Goal: Check status: Check status

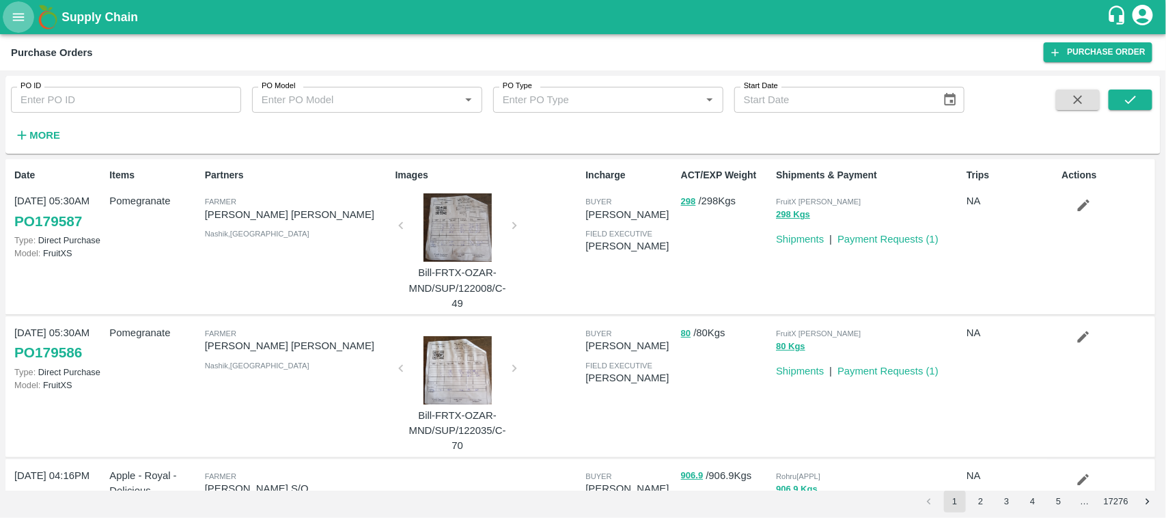
click at [22, 19] on icon "open drawer" at bounding box center [19, 17] width 12 height 8
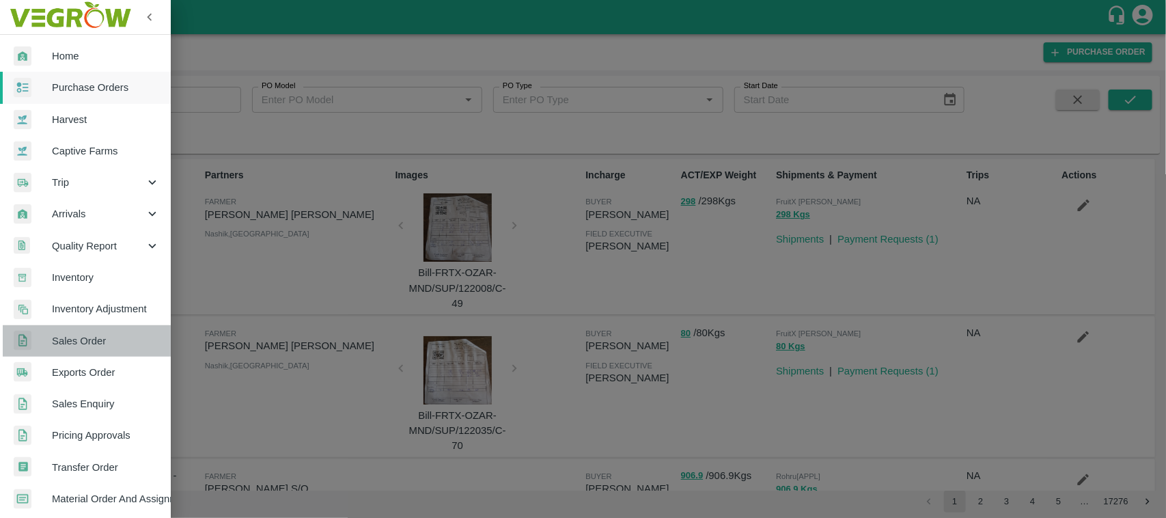
click at [107, 333] on span "Sales Order" at bounding box center [106, 340] width 108 height 15
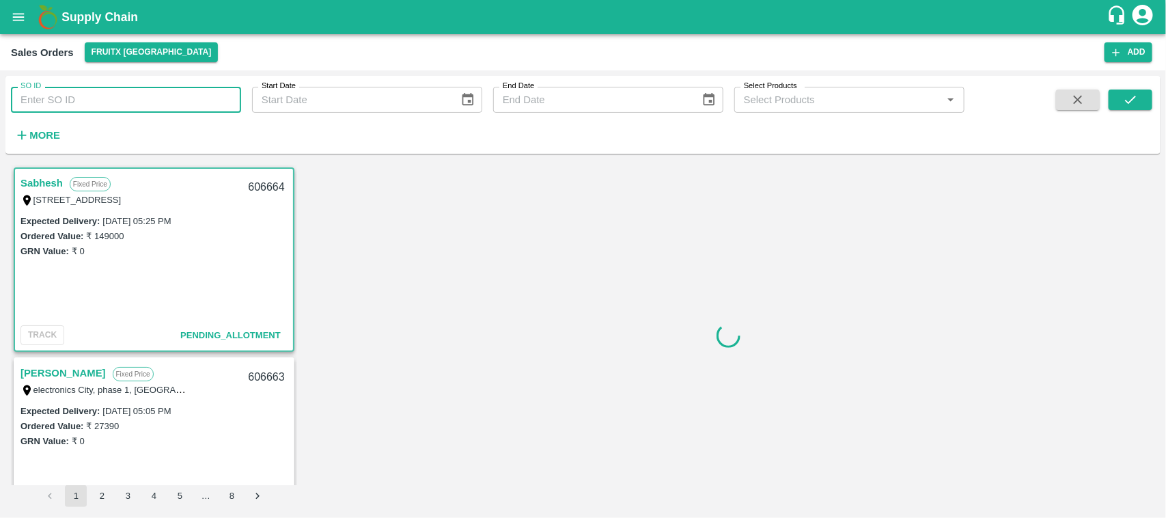
click at [127, 100] on input "SO ID" at bounding box center [126, 100] width 230 height 26
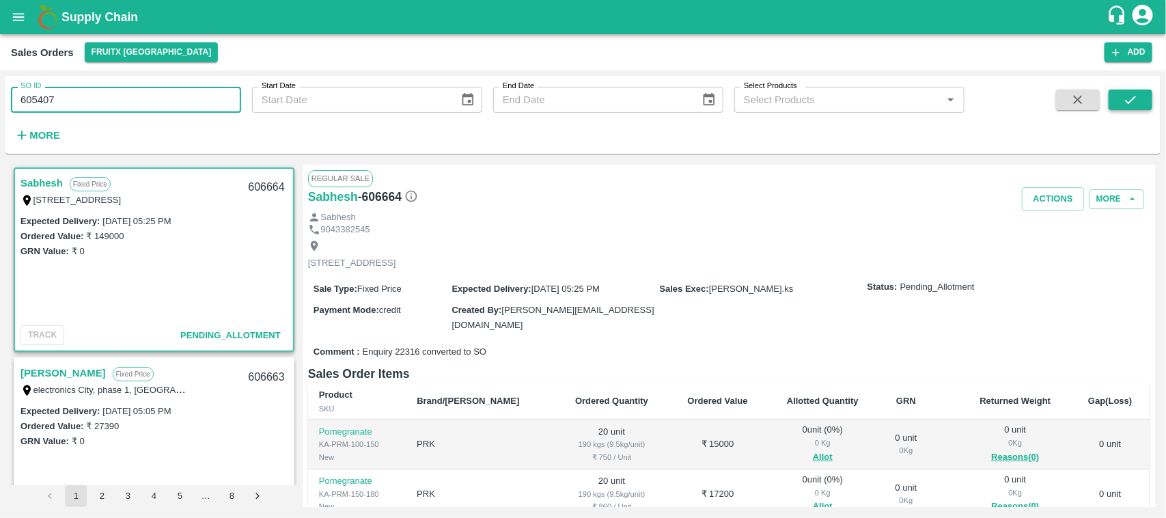
type input "605407"
click at [1127, 96] on icon "submit" at bounding box center [1130, 99] width 15 height 15
